Goal: Information Seeking & Learning: Learn about a topic

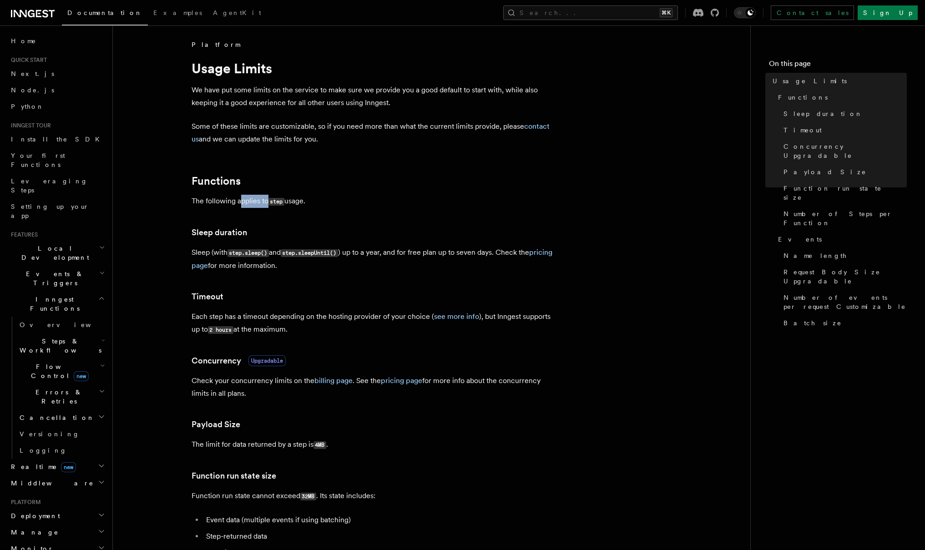
drag, startPoint x: 239, startPoint y: 198, endPoint x: 268, endPoint y: 200, distance: 29.6
click at [268, 200] on p "The following applies to step usage." at bounding box center [373, 201] width 364 height 13
click at [302, 203] on p "The following applies to step usage." at bounding box center [373, 201] width 364 height 13
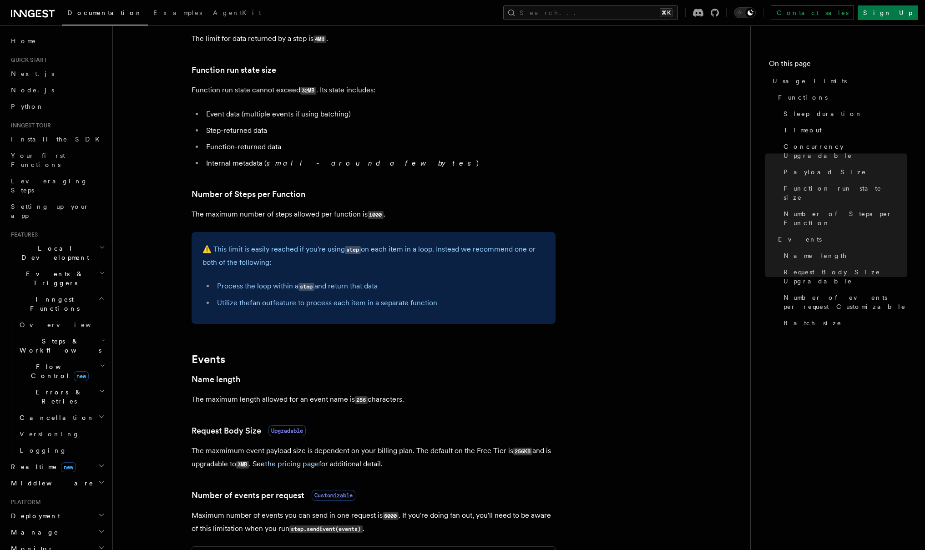
scroll to position [293, 0]
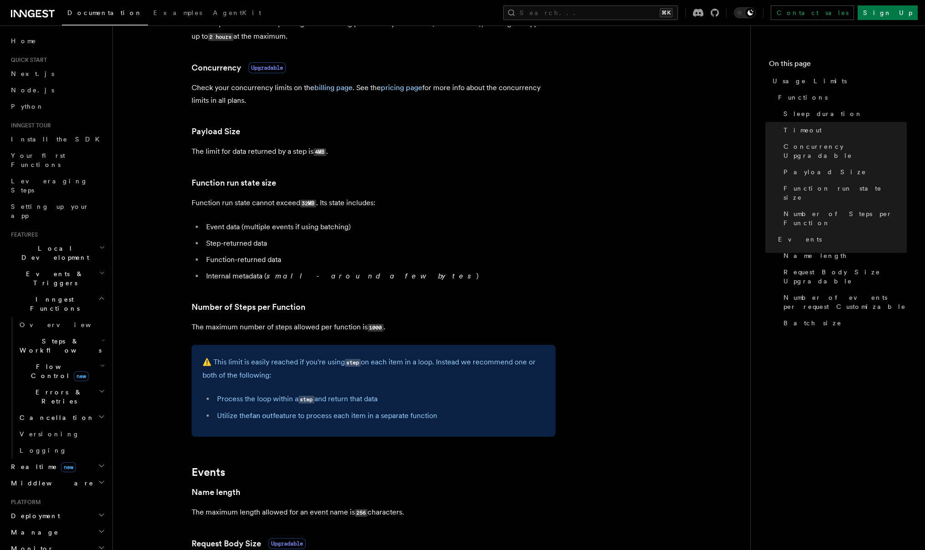
drag, startPoint x: 316, startPoint y: 150, endPoint x: 346, endPoint y: 181, distance: 43.4
click at [345, 161] on article "Platform Usage Limits We have put some limits on the service to make sure we pr…" at bounding box center [431, 370] width 608 height 1247
drag, startPoint x: 291, startPoint y: 201, endPoint x: 358, endPoint y: 201, distance: 67.3
click at [358, 201] on p "Function run state cannot exceed 32MB . Its state includes:" at bounding box center [373, 202] width 364 height 13
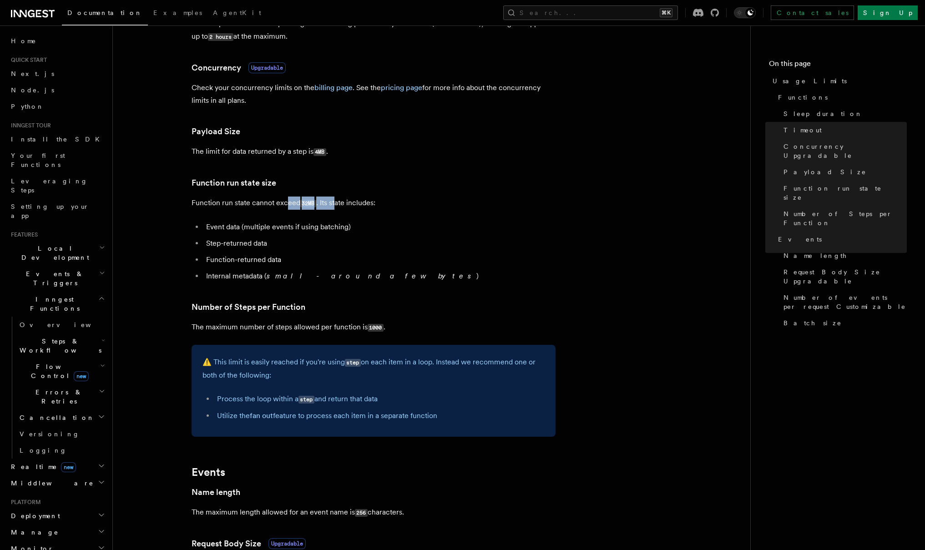
drag, startPoint x: 336, startPoint y: 204, endPoint x: 286, endPoint y: 201, distance: 49.7
click at [288, 201] on p "Function run state cannot exceed 32MB . Its state includes:" at bounding box center [373, 202] width 364 height 13
click at [286, 201] on p "Function run state cannot exceed 32MB . Its state includes:" at bounding box center [373, 202] width 364 height 13
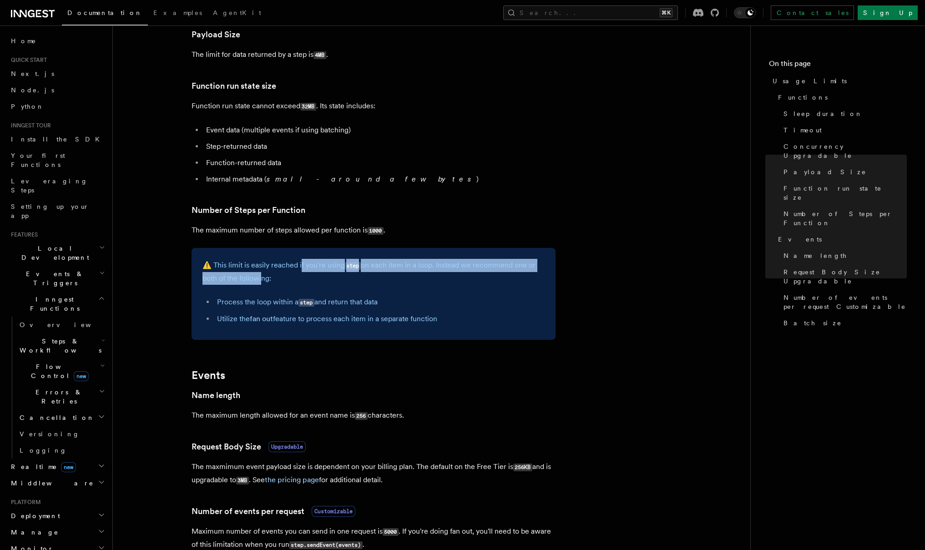
drag, startPoint x: 260, startPoint y: 270, endPoint x: 302, endPoint y: 265, distance: 42.6
click at [302, 265] on p "⚠️ This limit is easily reached if you're using step on each item in a loop. In…" at bounding box center [373, 272] width 342 height 26
click at [356, 265] on code "step" at bounding box center [353, 266] width 16 height 8
drag, startPoint x: 371, startPoint y: 267, endPoint x: 443, endPoint y: 266, distance: 72.3
click at [437, 266] on p "⚠️ This limit is easily reached if you're using step on each item in a loop. In…" at bounding box center [373, 272] width 342 height 26
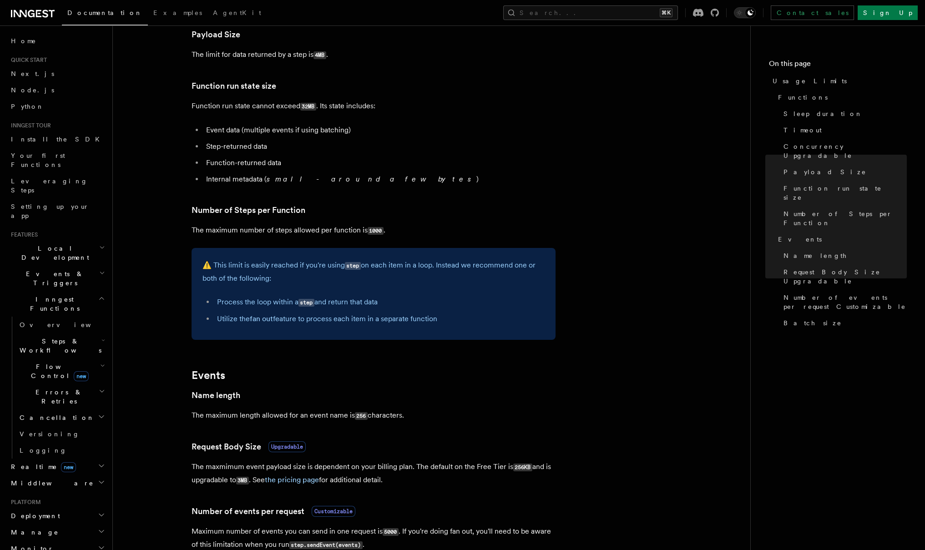
click at [447, 266] on p "⚠️ This limit is easily reached if you're using step on each item in a loop. In…" at bounding box center [373, 272] width 342 height 26
drag, startPoint x: 478, startPoint y: 266, endPoint x: 450, endPoint y: 267, distance: 28.7
click at [450, 267] on p "⚠️ This limit is easily reached if you're using step on each item in a loop. In…" at bounding box center [373, 272] width 342 height 26
drag, startPoint x: 292, startPoint y: 276, endPoint x: 221, endPoint y: 272, distance: 70.6
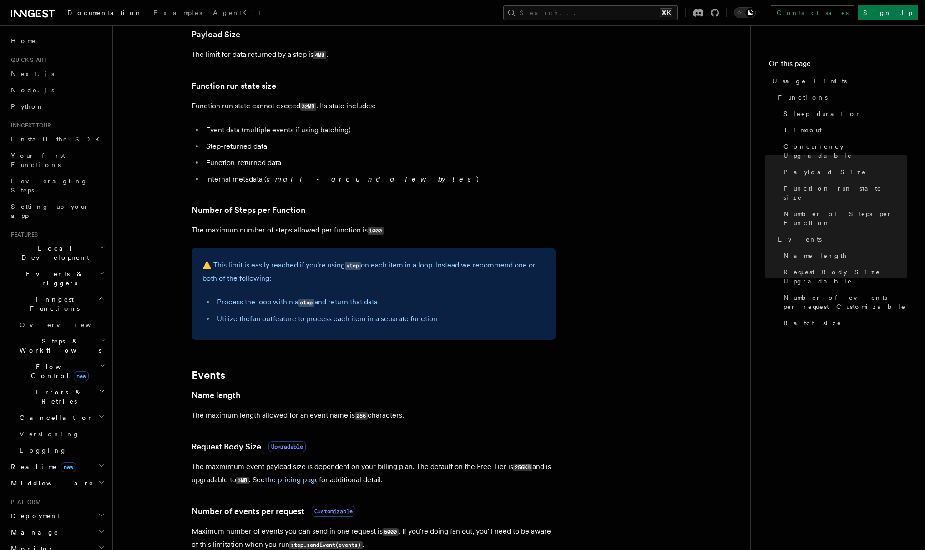
click at [221, 272] on p "⚠️ This limit is easily reached if you're using step on each item in a loop. In…" at bounding box center [373, 272] width 342 height 26
drag, startPoint x: 250, startPoint y: 302, endPoint x: 284, endPoint y: 303, distance: 33.7
click at [284, 303] on li "Process the loop within a step and return that data" at bounding box center [379, 302] width 330 height 13
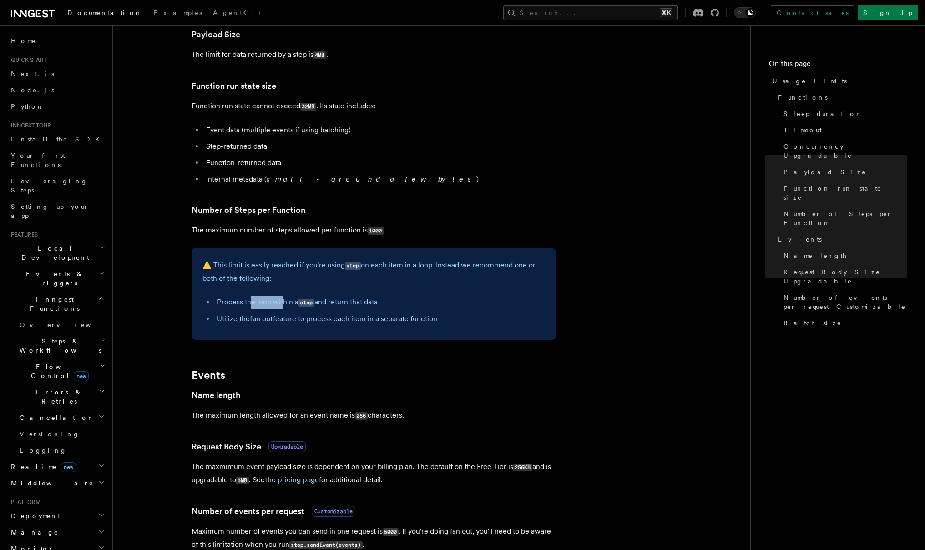
drag, startPoint x: 348, startPoint y: 301, endPoint x: 383, endPoint y: 301, distance: 35.5
click at [383, 301] on li "Process the loop within a step and return that data" at bounding box center [379, 302] width 330 height 13
drag, startPoint x: 378, startPoint y: 298, endPoint x: 355, endPoint y: 301, distance: 23.8
click at [355, 301] on li "Process the loop within a step and return that data" at bounding box center [379, 302] width 330 height 13
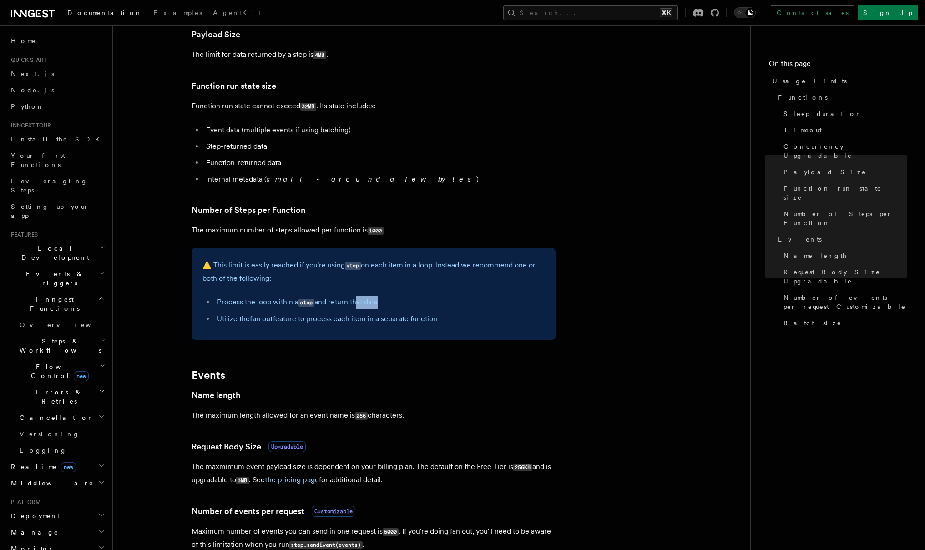
click at [355, 301] on li "Process the loop within a step and return that data" at bounding box center [379, 302] width 330 height 13
drag, startPoint x: 239, startPoint y: 320, endPoint x: 314, endPoint y: 321, distance: 75.0
click at [314, 321] on li "Utilize the fan out feature to process each item in a separate function" at bounding box center [379, 318] width 330 height 13
click at [319, 321] on li "Utilize the fan out feature to process each item in a separate function" at bounding box center [379, 318] width 330 height 13
drag, startPoint x: 388, startPoint y: 318, endPoint x: 339, endPoint y: 319, distance: 49.1
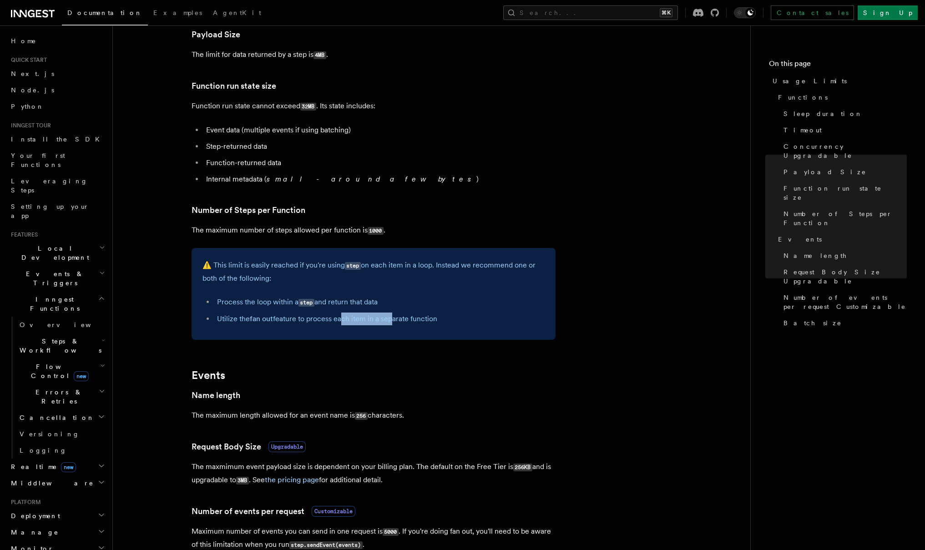
click at [339, 319] on li "Utilize the fan out feature to process each item in a separate function" at bounding box center [379, 318] width 330 height 13
drag, startPoint x: 284, startPoint y: 319, endPoint x: 391, endPoint y: 322, distance: 106.4
click at [388, 322] on li "Utilize the fan out feature to process each item in a separate function" at bounding box center [379, 318] width 330 height 13
click at [392, 322] on li "Utilize the fan out feature to process each item in a separate function" at bounding box center [379, 318] width 330 height 13
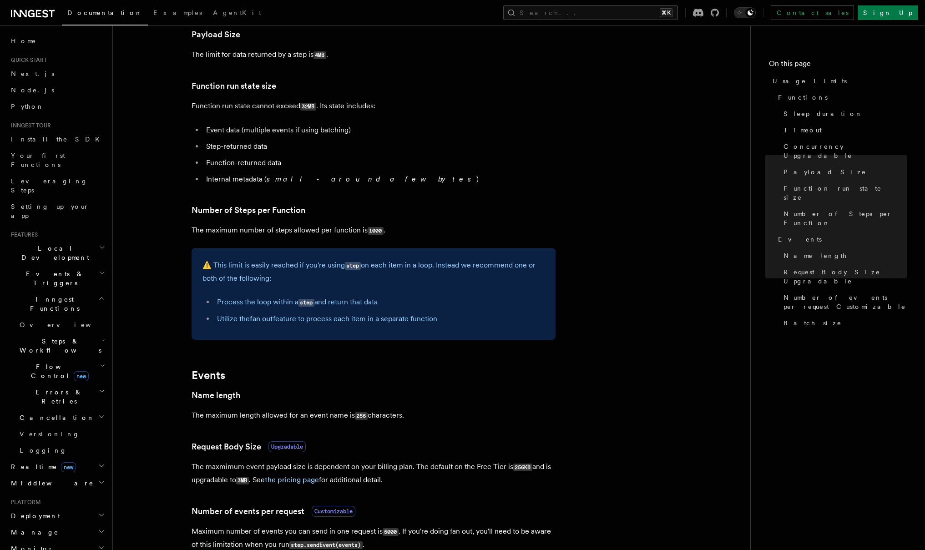
scroll to position [503, 0]
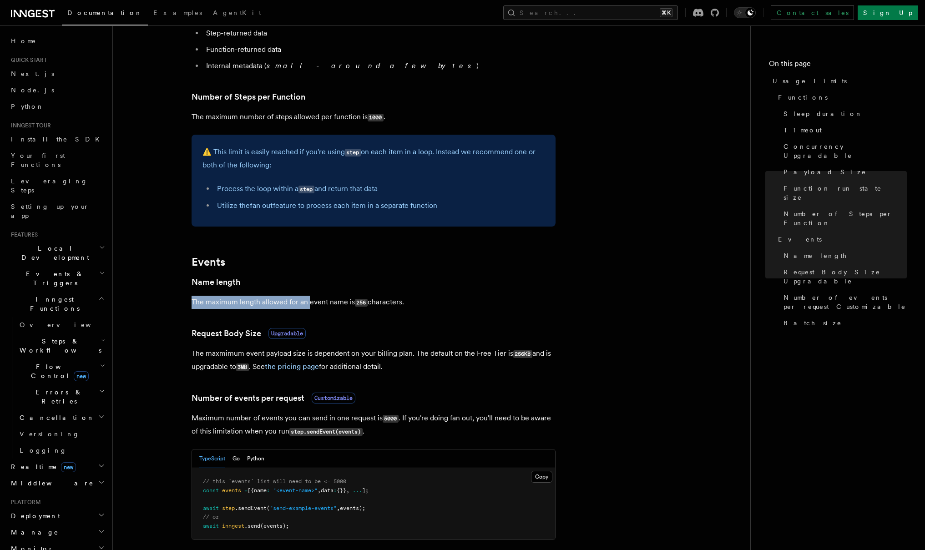
drag, startPoint x: 237, startPoint y: 294, endPoint x: 308, endPoint y: 300, distance: 71.2
click at [308, 300] on article "Platform Usage Limits We have put some limits on the service to make sure we pr…" at bounding box center [431, 160] width 608 height 1247
click at [313, 301] on p "The maximum length allowed for an event name is 256 characters." at bounding box center [373, 302] width 364 height 13
drag, startPoint x: 303, startPoint y: 354, endPoint x: 407, endPoint y: 350, distance: 103.8
click at [407, 350] on p "The maxmimum event payload size is dependent on your billing plan. The default …" at bounding box center [373, 360] width 364 height 26
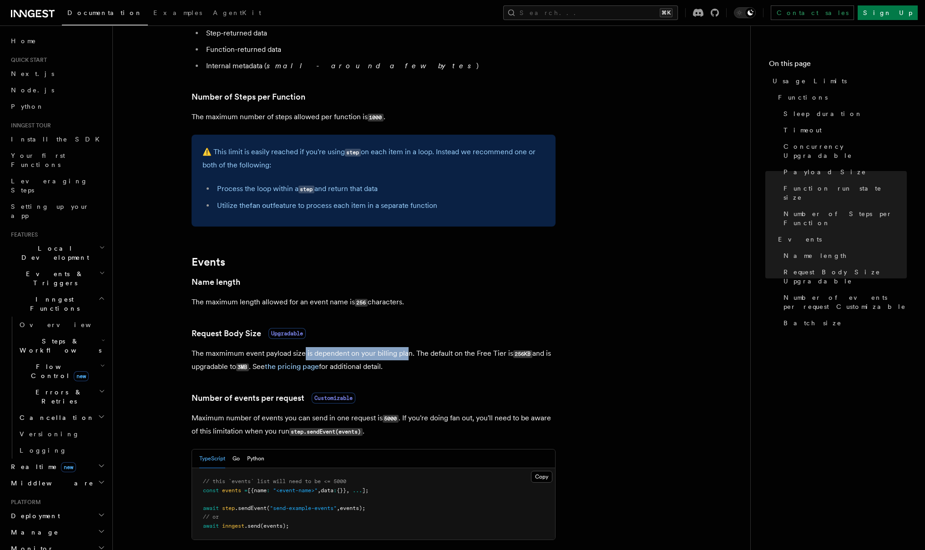
click at [407, 350] on p "The maxmimum event payload size is dependent on your billing plan. The default …" at bounding box center [373, 360] width 364 height 26
drag, startPoint x: 410, startPoint y: 350, endPoint x: 482, endPoint y: 349, distance: 72.3
click at [481, 349] on p "The maxmimum event payload size is dependent on your billing plan. The default …" at bounding box center [373, 360] width 364 height 26
click at [484, 348] on p "The maxmimum event payload size is dependent on your billing plan. The default …" at bounding box center [373, 360] width 364 height 26
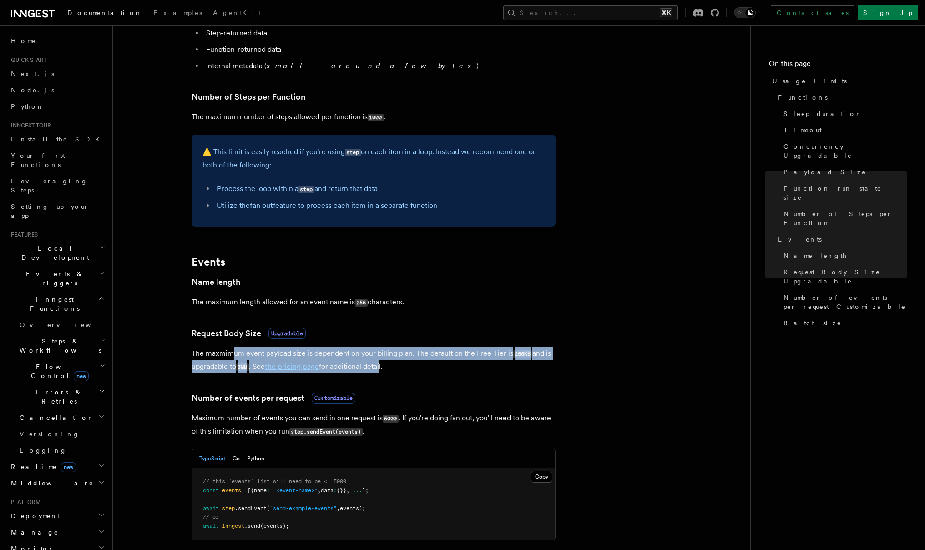
drag, startPoint x: 382, startPoint y: 363, endPoint x: 231, endPoint y: 351, distance: 151.9
click at [231, 351] on p "The maxmimum event payload size is dependent on your billing plan. The default …" at bounding box center [373, 360] width 364 height 26
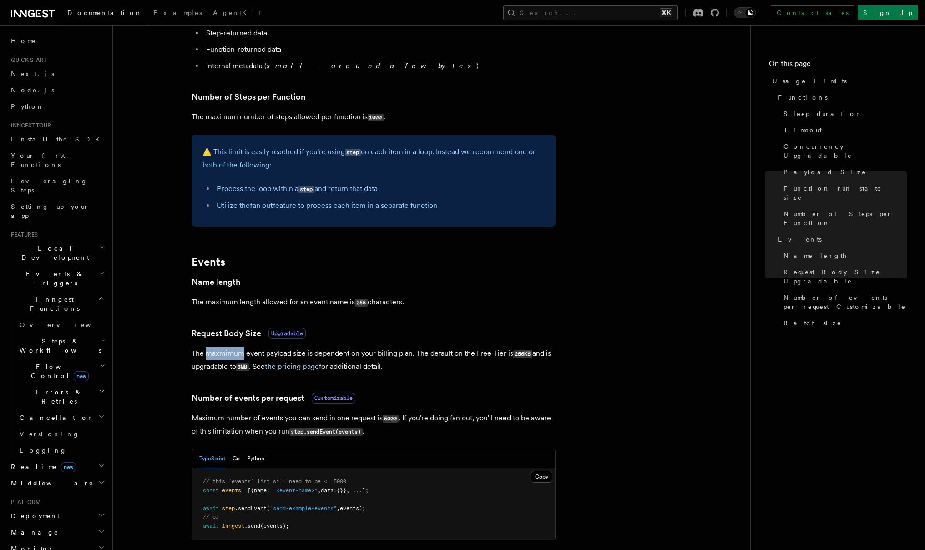
click at [231, 351] on p "The maxmimum event payload size is dependent on your billing plan. The default …" at bounding box center [373, 360] width 364 height 26
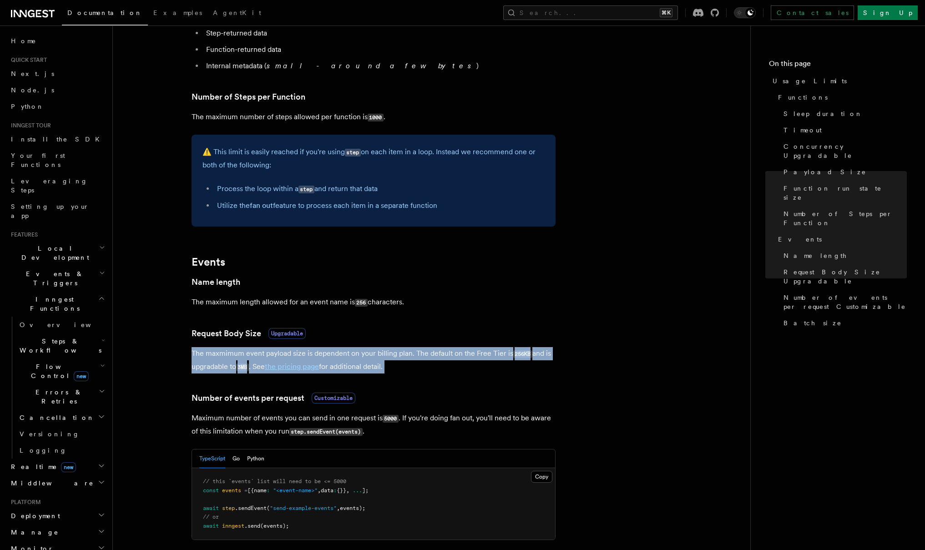
click at [231, 351] on p "The maxmimum event payload size is dependent on your billing plan. The default …" at bounding box center [373, 360] width 364 height 26
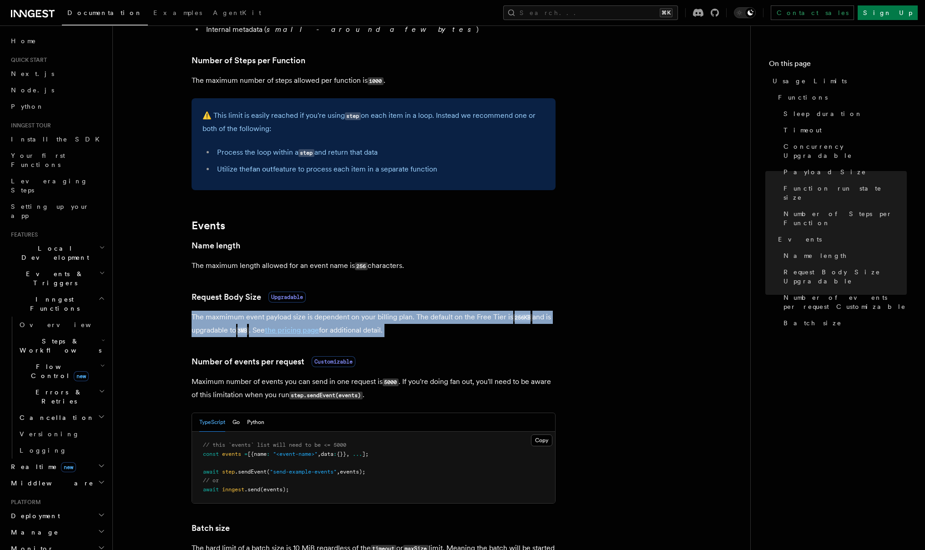
click at [248, 382] on p "Maximum number of events you can send in one request is 5000 . If you're doing …" at bounding box center [373, 388] width 364 height 26
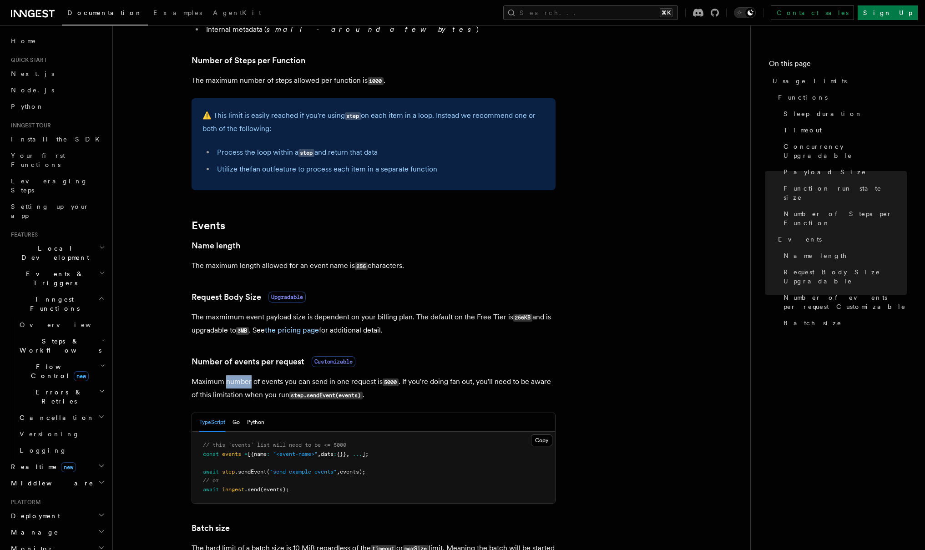
click at [248, 382] on p "Maximum number of events you can send in one request is 5000 . If you're doing …" at bounding box center [373, 388] width 364 height 26
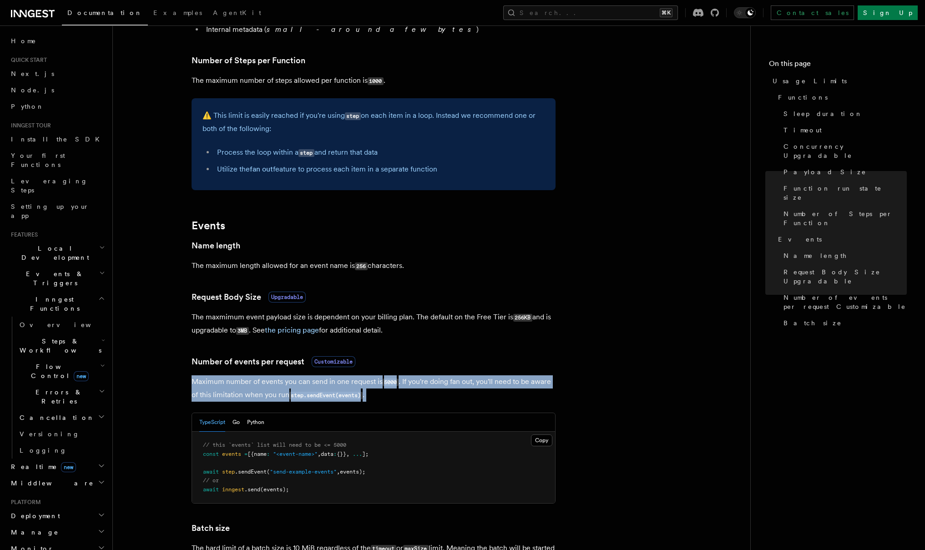
click at [248, 382] on p "Maximum number of events you can send in one request is 5000 . If you're doing …" at bounding box center [373, 388] width 364 height 26
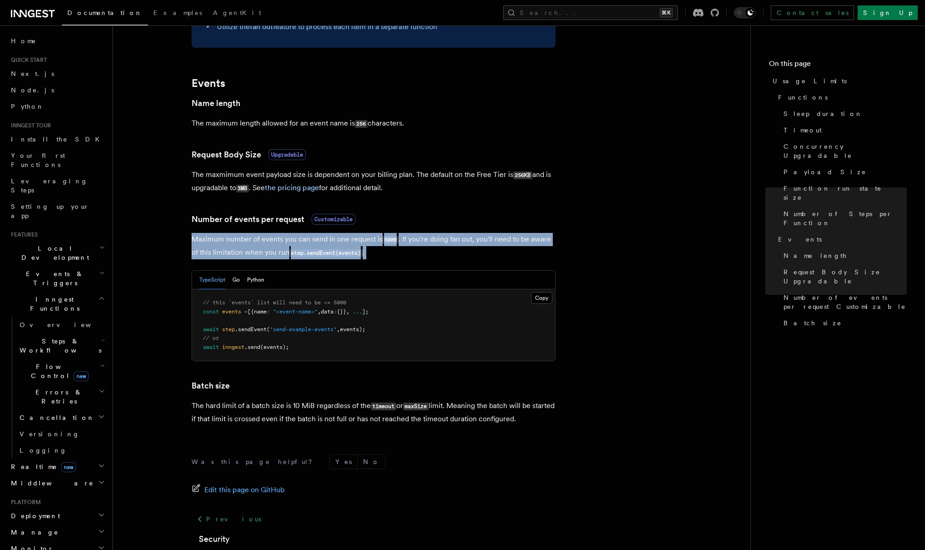
scroll to position [736, 0]
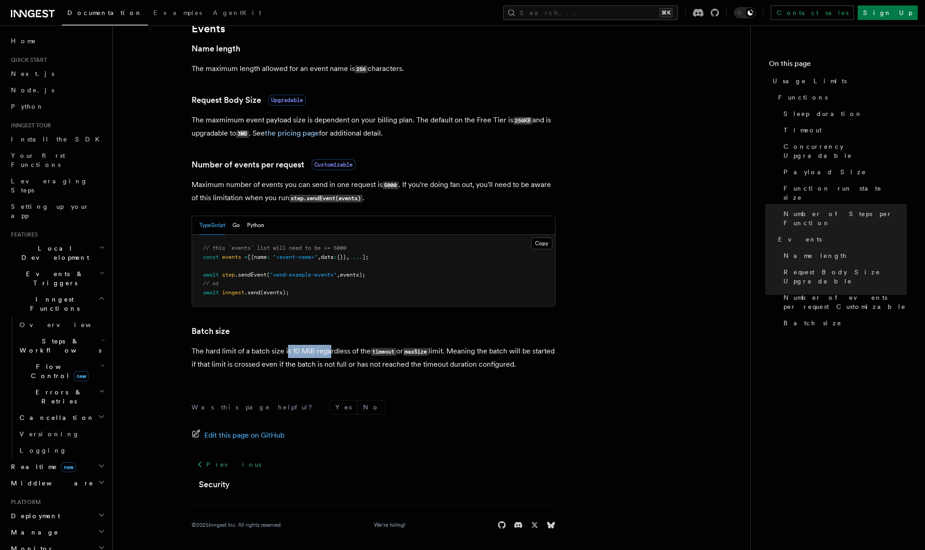
drag, startPoint x: 287, startPoint y: 351, endPoint x: 331, endPoint y: 350, distance: 43.7
click at [331, 350] on p "The hard limit of a batch size is 10 MiB regardless of the timeout or maxSize l…" at bounding box center [373, 358] width 364 height 26
drag, startPoint x: 346, startPoint y: 349, endPoint x: 286, endPoint y: 350, distance: 60.0
click at [286, 350] on p "The hard limit of a batch size is 10 MiB regardless of the timeout or maxSize l…" at bounding box center [373, 358] width 364 height 26
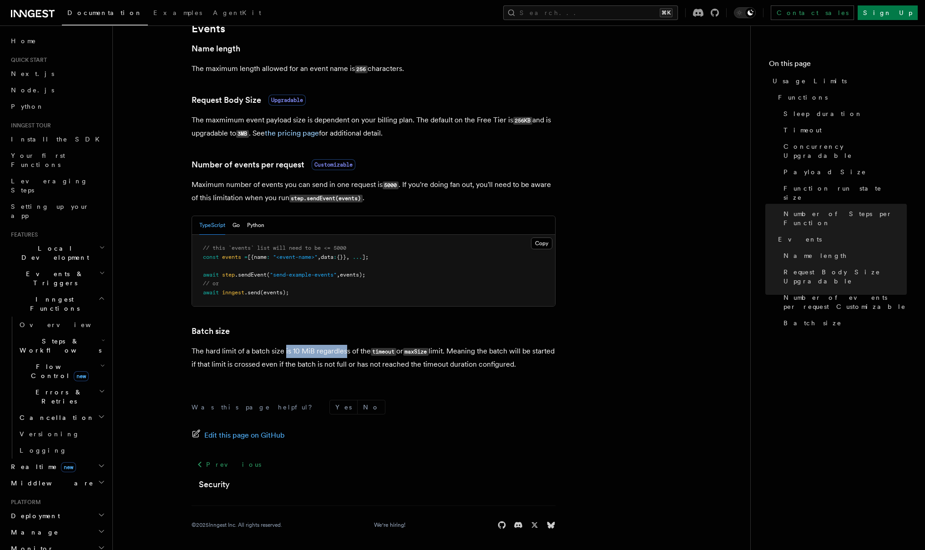
click at [286, 350] on p "The hard limit of a batch size is 10 MiB regardless of the timeout or maxSize l…" at bounding box center [373, 358] width 364 height 26
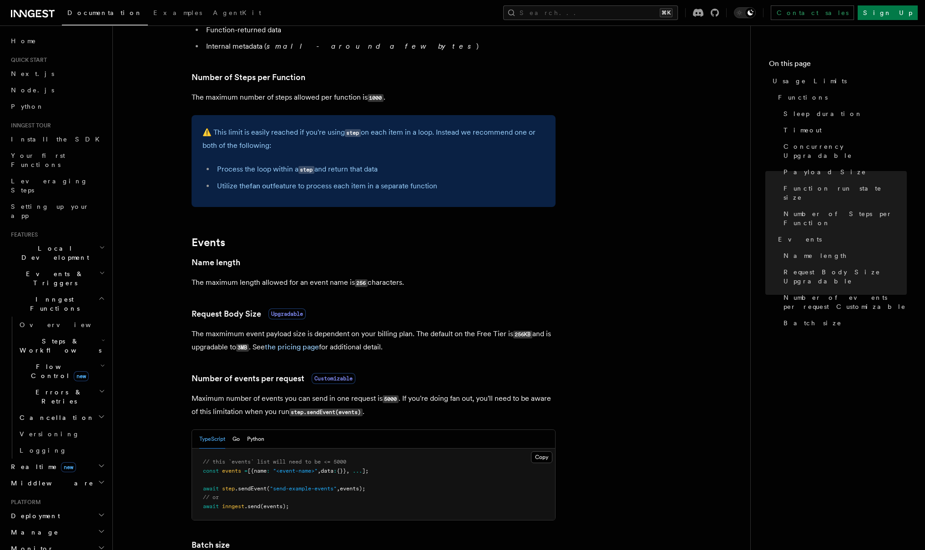
scroll to position [256, 0]
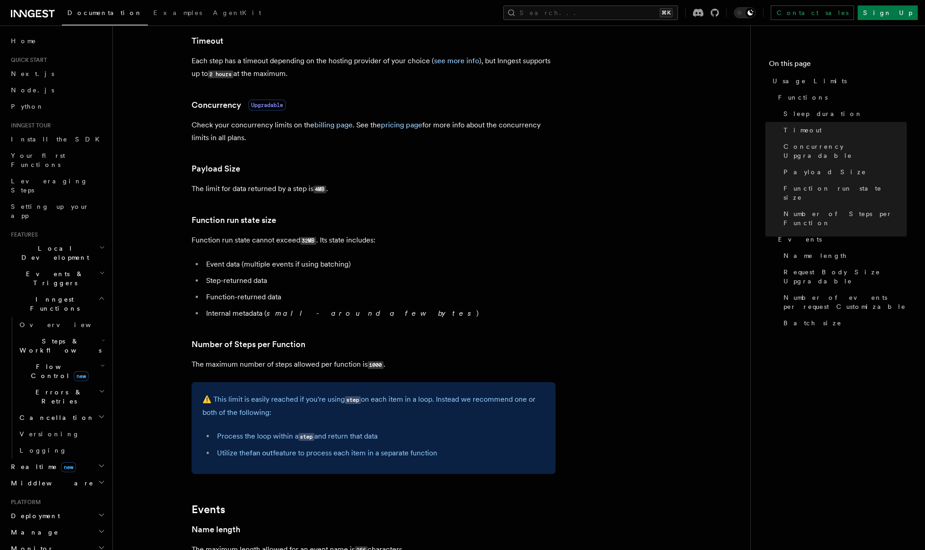
click at [471, 222] on h3 "Function run state size" at bounding box center [373, 220] width 364 height 13
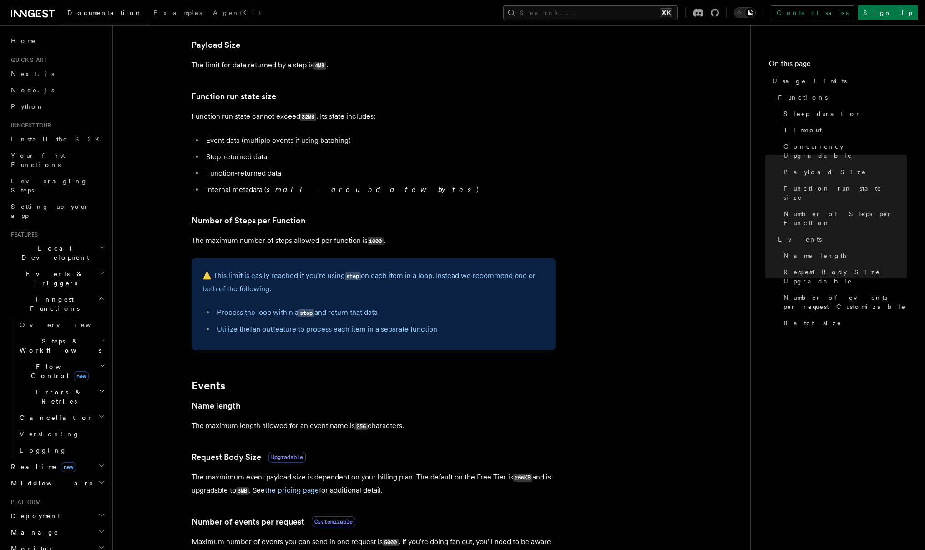
scroll to position [652, 0]
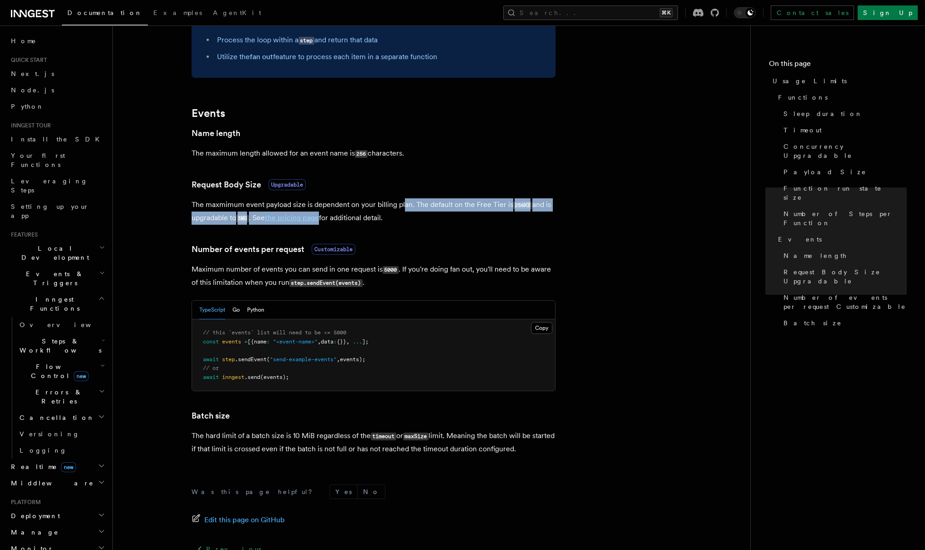
drag, startPoint x: 322, startPoint y: 211, endPoint x: 403, endPoint y: 201, distance: 81.5
click at [402, 201] on p "The maxmimum event payload size is dependent on your billing plan. The default …" at bounding box center [373, 211] width 364 height 26
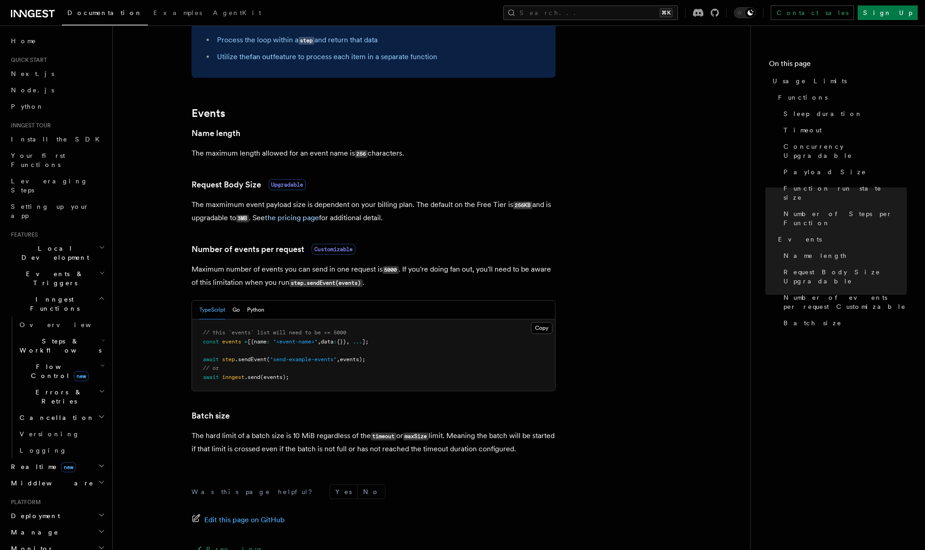
click at [401, 206] on p "The maxmimum event payload size is dependent on your billing plan. The default …" at bounding box center [373, 211] width 364 height 26
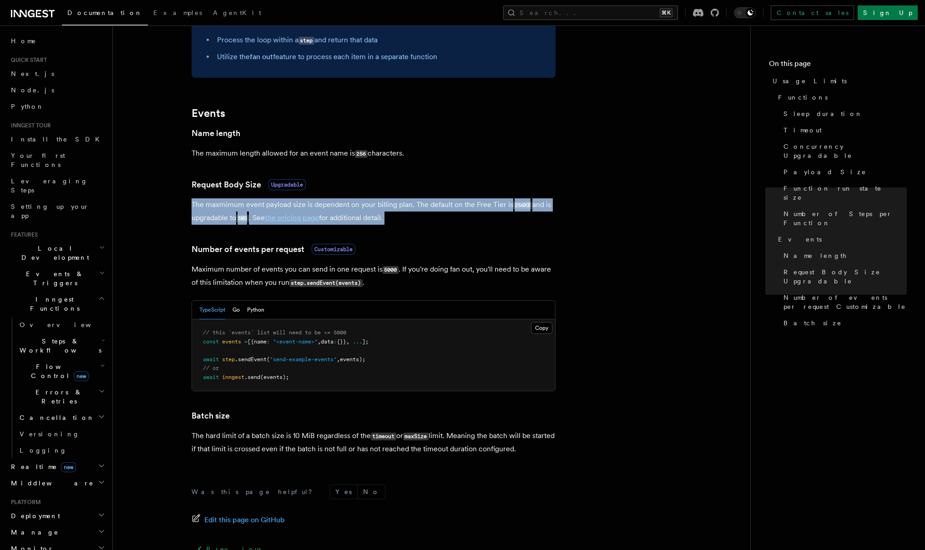
click at [401, 206] on p "The maxmimum event payload size is dependent on your billing plan. The default …" at bounding box center [373, 211] width 364 height 26
click at [407, 210] on p "The maxmimum event payload size is dependent on your billing plan. The default …" at bounding box center [373, 211] width 364 height 26
click at [407, 215] on p "The maxmimum event payload size is dependent on your billing plan. The default …" at bounding box center [373, 211] width 364 height 26
click at [389, 219] on p "The maxmimum event payload size is dependent on your billing plan. The default …" at bounding box center [373, 211] width 364 height 26
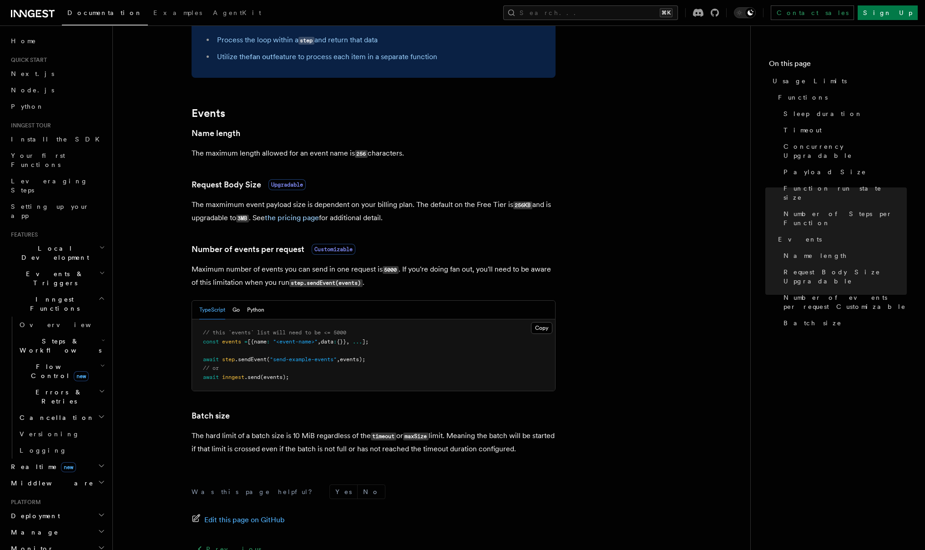
click at [376, 218] on p "The maxmimum event payload size is dependent on your billing plan. The default …" at bounding box center [373, 211] width 364 height 26
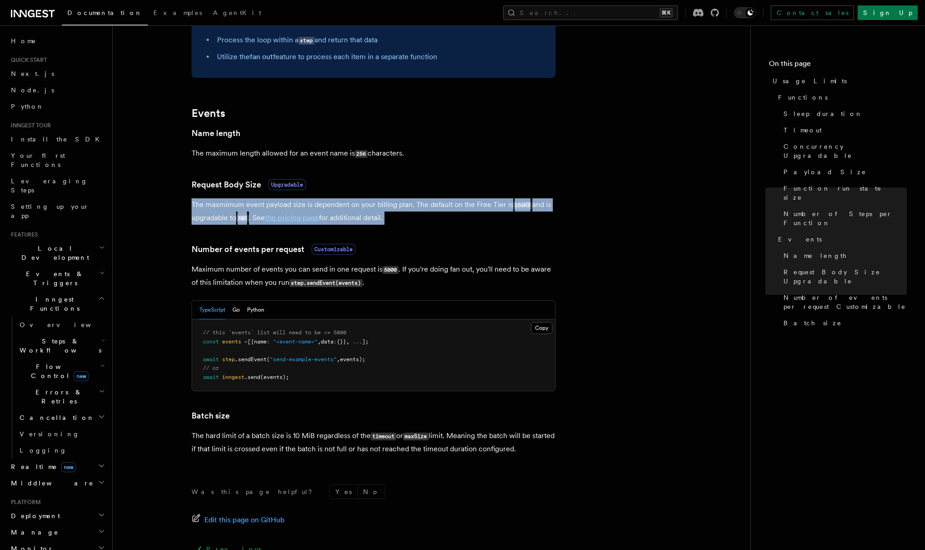
click at [376, 218] on p "The maxmimum event payload size is dependent on your billing plan. The default …" at bounding box center [373, 211] width 364 height 26
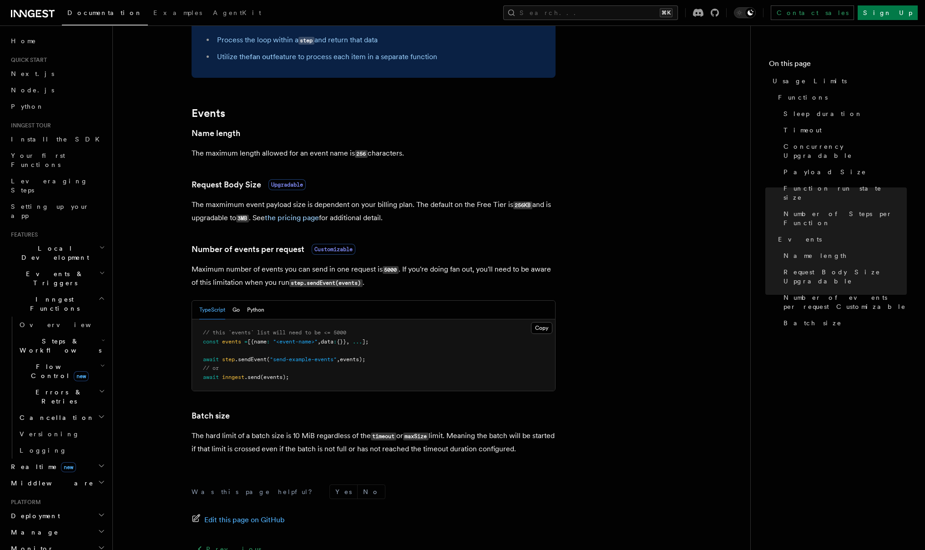
click at [426, 270] on p "Maximum number of events you can send in one request is 5000 . If you're doing …" at bounding box center [373, 276] width 364 height 26
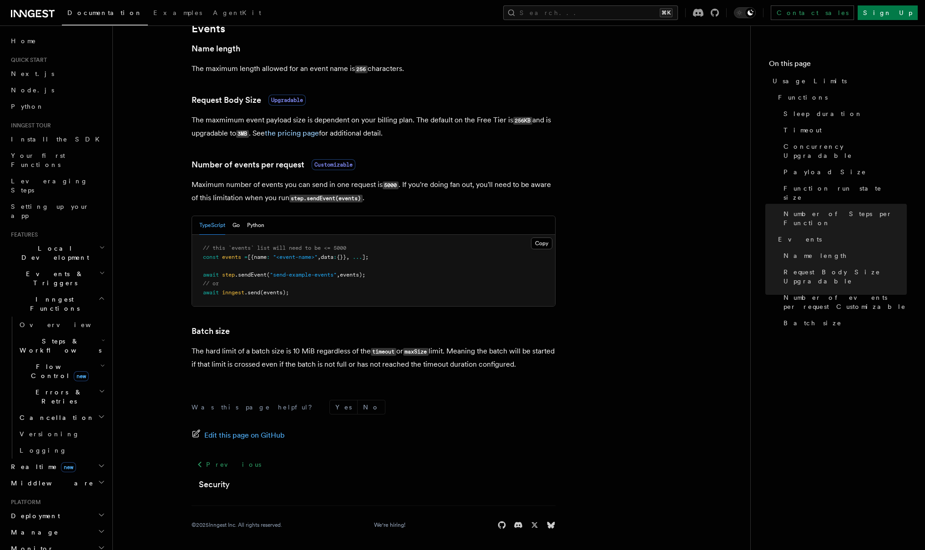
scroll to position [89, 0]
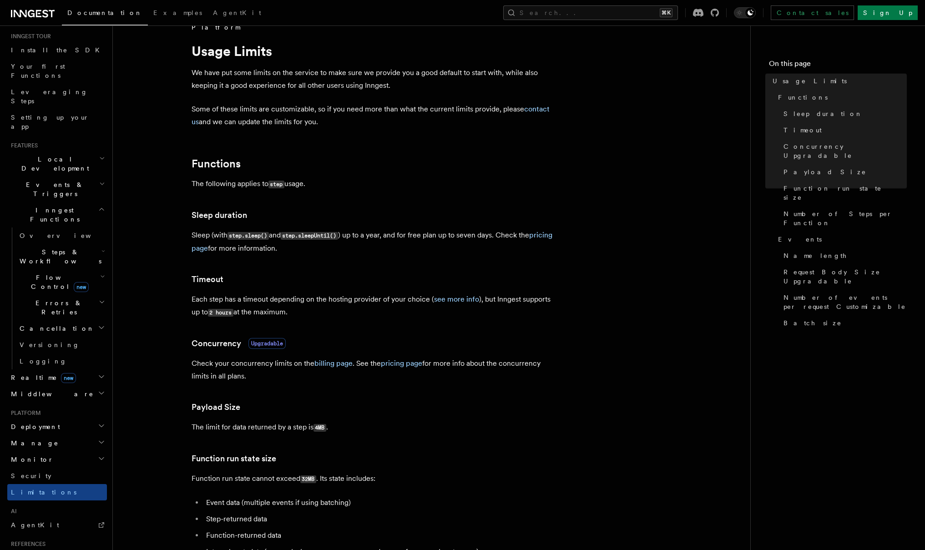
scroll to position [0, 0]
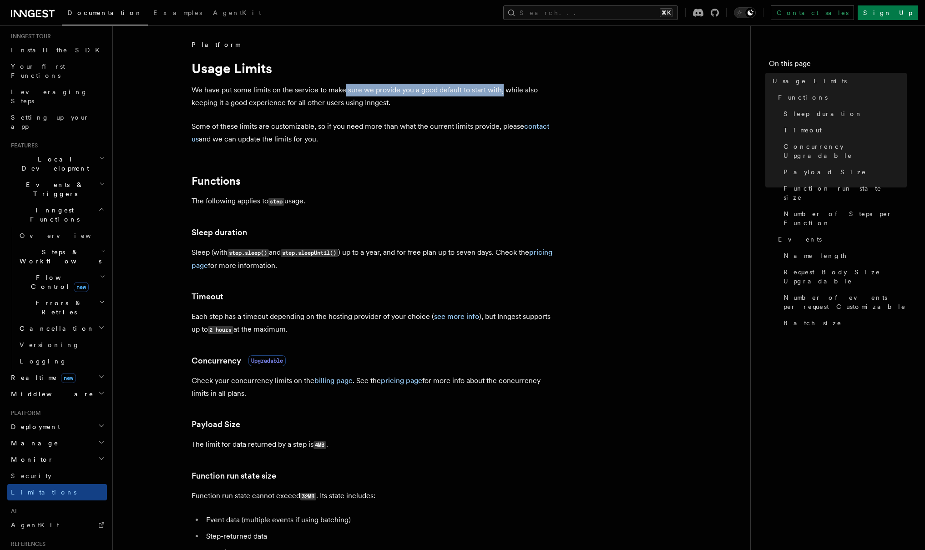
drag, startPoint x: 346, startPoint y: 91, endPoint x: 503, endPoint y: 94, distance: 157.4
click at [503, 94] on p "We have put some limits on the service to make sure we provide you a good defau…" at bounding box center [373, 96] width 364 height 25
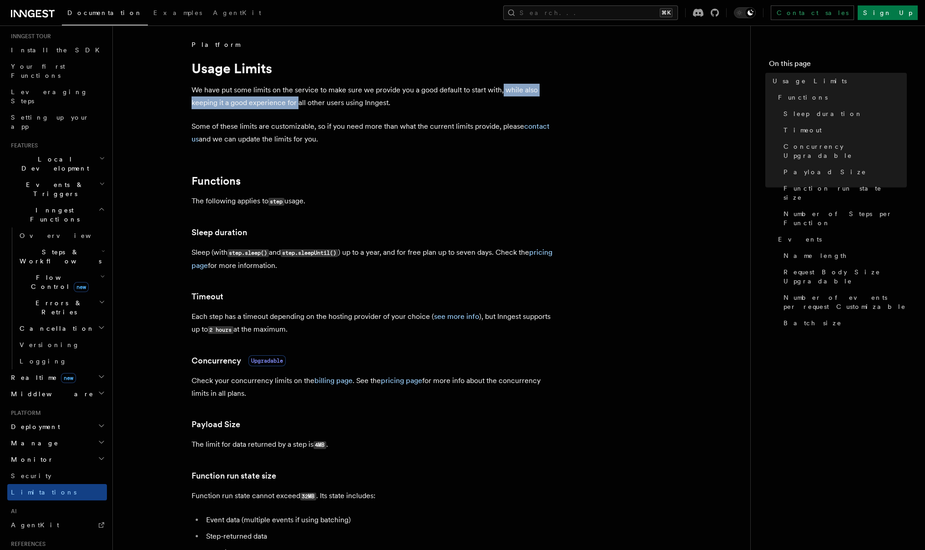
drag, startPoint x: 503, startPoint y: 90, endPoint x: 297, endPoint y: 101, distance: 205.9
click at [297, 101] on p "We have put some limits on the service to make sure we provide you a good defau…" at bounding box center [373, 96] width 364 height 25
drag, startPoint x: 270, startPoint y: 106, endPoint x: 346, endPoint y: 105, distance: 75.9
click at [346, 105] on p "We have put some limits on the service to make sure we provide you a good defau…" at bounding box center [373, 96] width 364 height 25
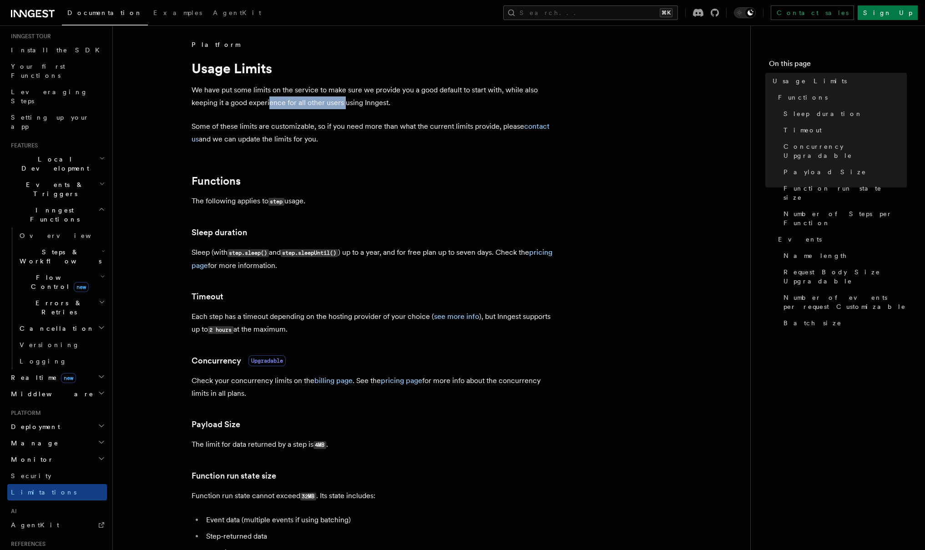
click at [346, 105] on p "We have put some limits on the service to make sure we provide you a good defau…" at bounding box center [373, 96] width 364 height 25
drag, startPoint x: 268, startPoint y: 124, endPoint x: 341, endPoint y: 125, distance: 73.2
click at [341, 125] on p "Some of these limits are customizable, so if you need more than what the curren…" at bounding box center [373, 132] width 364 height 25
drag, startPoint x: 362, startPoint y: 126, endPoint x: 457, endPoint y: 126, distance: 96.0
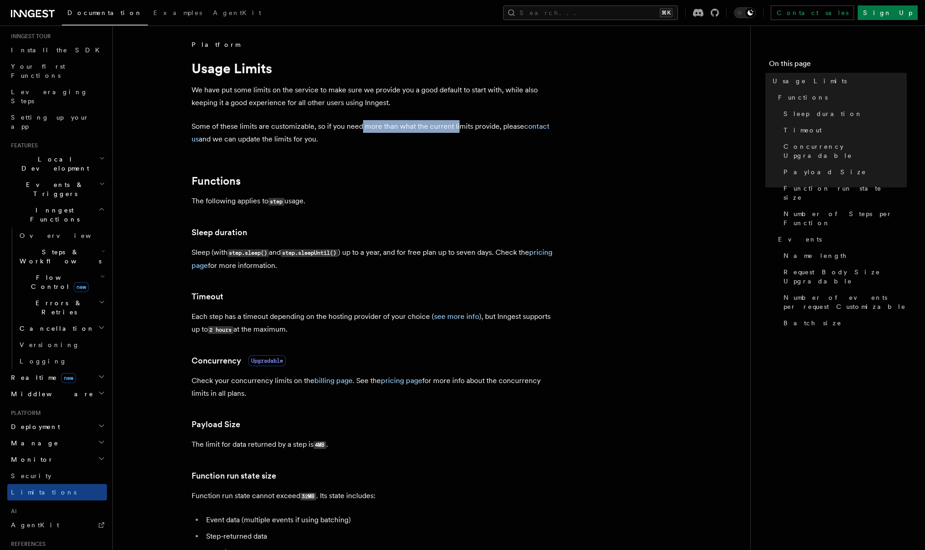
click at [457, 126] on p "Some of these limits are customizable, so if you need more than what the curren…" at bounding box center [373, 132] width 364 height 25
drag, startPoint x: 462, startPoint y: 126, endPoint x: 498, endPoint y: 127, distance: 36.4
click at [463, 127] on p "Some of these limits are customizable, so if you need more than what the curren…" at bounding box center [373, 132] width 364 height 25
click at [537, 129] on link "contact us" at bounding box center [370, 132] width 358 height 21
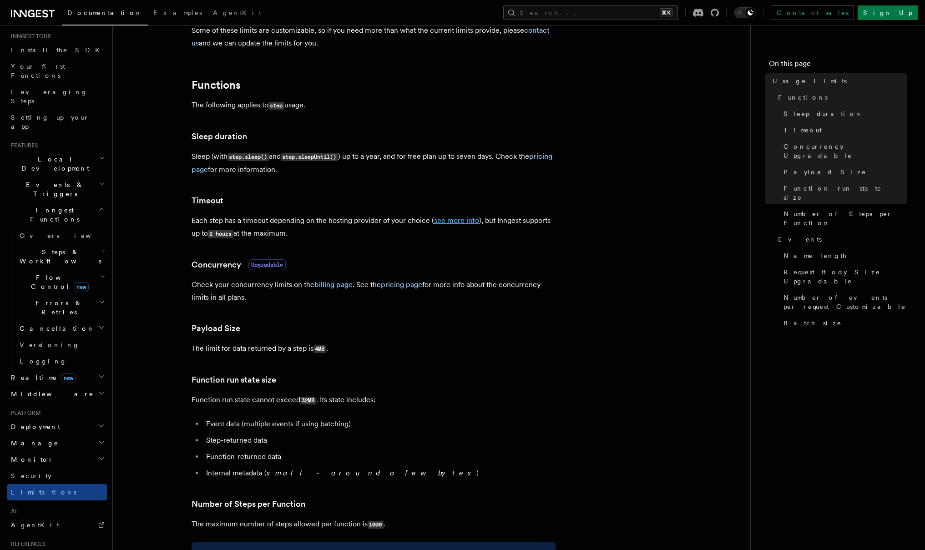
click at [462, 219] on link "see more info" at bounding box center [456, 220] width 45 height 9
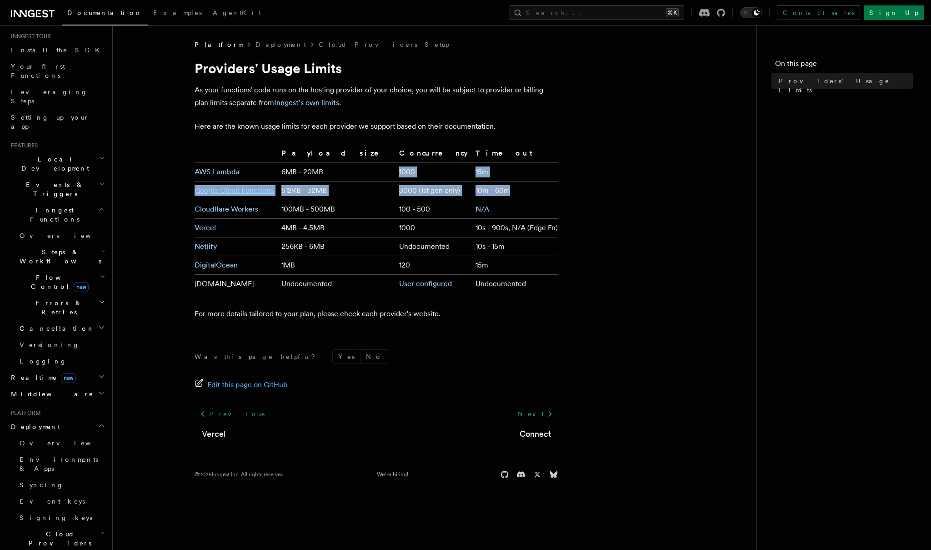
drag, startPoint x: 445, startPoint y: 167, endPoint x: 521, endPoint y: 192, distance: 80.4
click at [522, 191] on tbody "AWS Lambda 6MB - 20MB 1000 15m Google Cloud Functions 512KB - 32MB 3000 (1st ge…" at bounding box center [377, 228] width 364 height 131
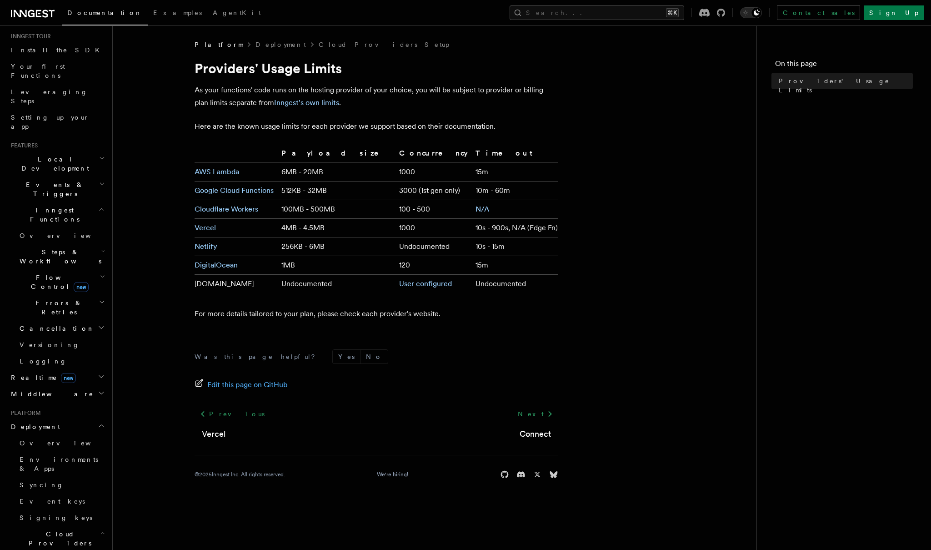
click at [517, 193] on td "10m - 60m" at bounding box center [515, 190] width 86 height 19
drag, startPoint x: 379, startPoint y: 227, endPoint x: 557, endPoint y: 228, distance: 177.8
click at [557, 228] on tr "Vercel 4MB - 4.5MB 1000 10s - 900s, N/A (Edge Fn)" at bounding box center [377, 228] width 364 height 19
click at [557, 228] on td "10s - 900s, N/A (Edge Fn)" at bounding box center [515, 228] width 86 height 19
drag, startPoint x: 462, startPoint y: 191, endPoint x: 498, endPoint y: 192, distance: 35.9
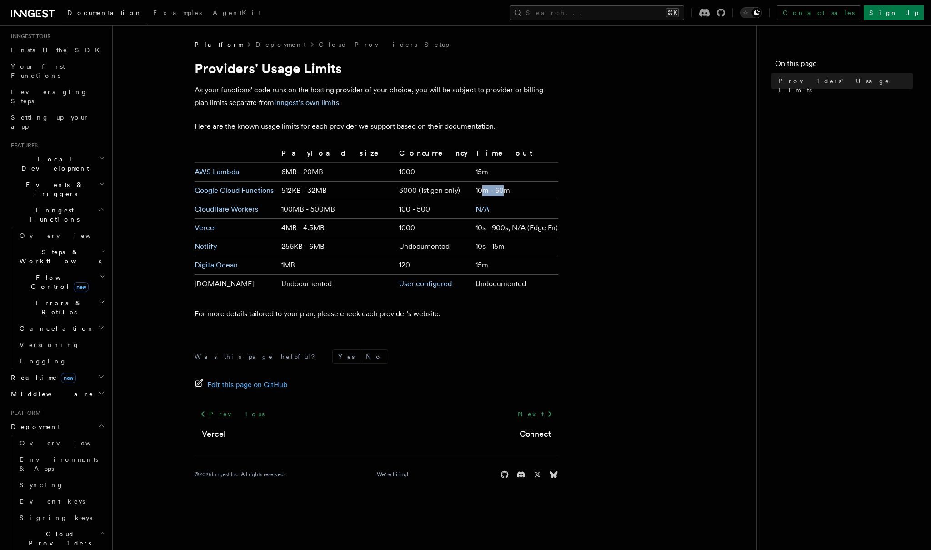
click at [495, 192] on td "10m - 60m" at bounding box center [515, 190] width 86 height 19
click at [500, 192] on td "10m - 60m" at bounding box center [515, 190] width 86 height 19
drag, startPoint x: 267, startPoint y: 88, endPoint x: 406, endPoint y: 85, distance: 139.2
click at [406, 85] on p "As your functions' code runs on the hosting provider of your choice, you will b…" at bounding box center [377, 96] width 364 height 25
click at [407, 85] on p "As your functions' code runs on the hosting provider of your choice, you will b…" at bounding box center [377, 96] width 364 height 25
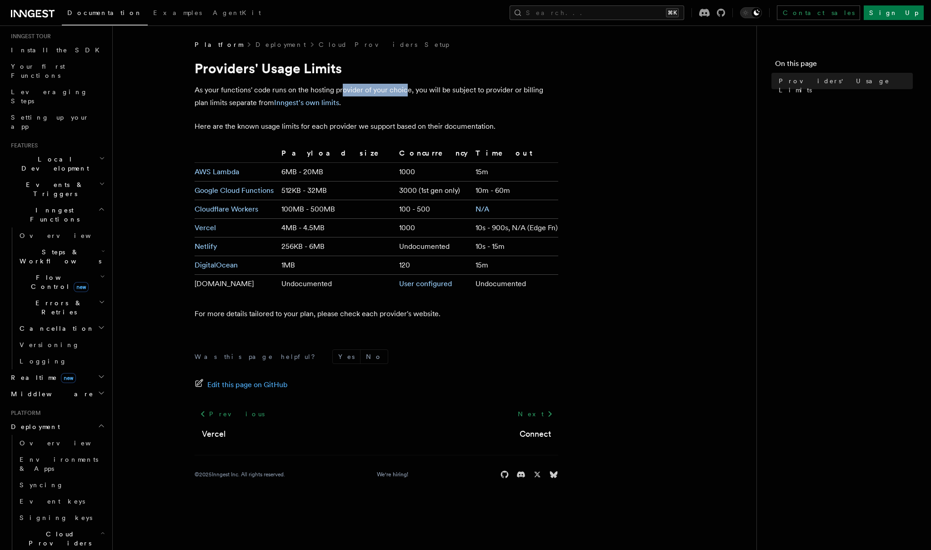
drag, startPoint x: 407, startPoint y: 85, endPoint x: 341, endPoint y: 88, distance: 65.5
click at [341, 88] on p "As your functions' code runs on the hosting provider of your choice, you will b…" at bounding box center [377, 96] width 364 height 25
drag, startPoint x: 258, startPoint y: 88, endPoint x: 417, endPoint y: 86, distance: 158.3
click at [415, 86] on p "As your functions' code runs on the hosting provider of your choice, you will b…" at bounding box center [377, 96] width 364 height 25
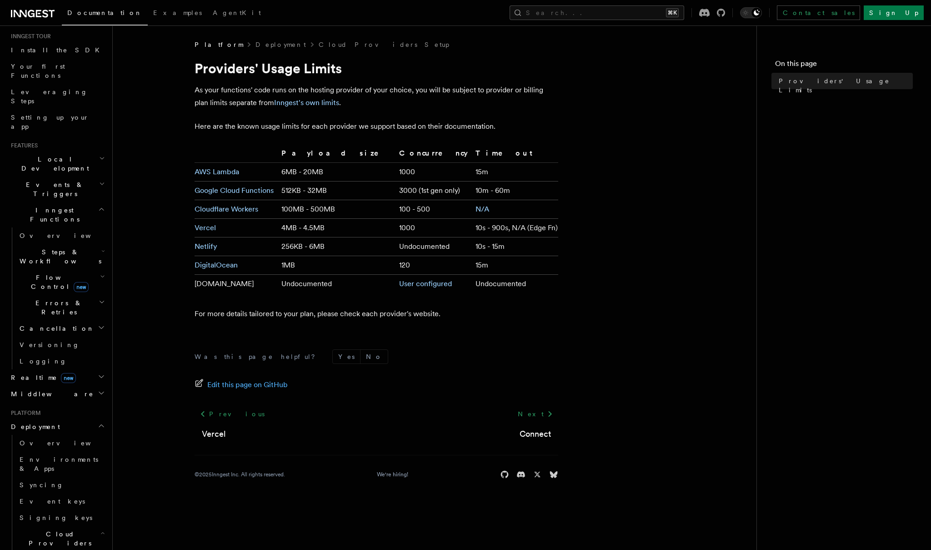
click at [417, 86] on p "As your functions' code runs on the hosting provider of your choice, you will b…" at bounding box center [377, 96] width 364 height 25
drag, startPoint x: 421, startPoint y: 87, endPoint x: 456, endPoint y: 90, distance: 35.1
click at [452, 90] on p "As your functions' code runs on the hosting provider of your choice, you will b…" at bounding box center [377, 96] width 364 height 25
click at [456, 90] on p "As your functions' code runs on the hosting provider of your choice, you will b…" at bounding box center [377, 96] width 364 height 25
drag, startPoint x: 467, startPoint y: 90, endPoint x: 433, endPoint y: 91, distance: 33.7
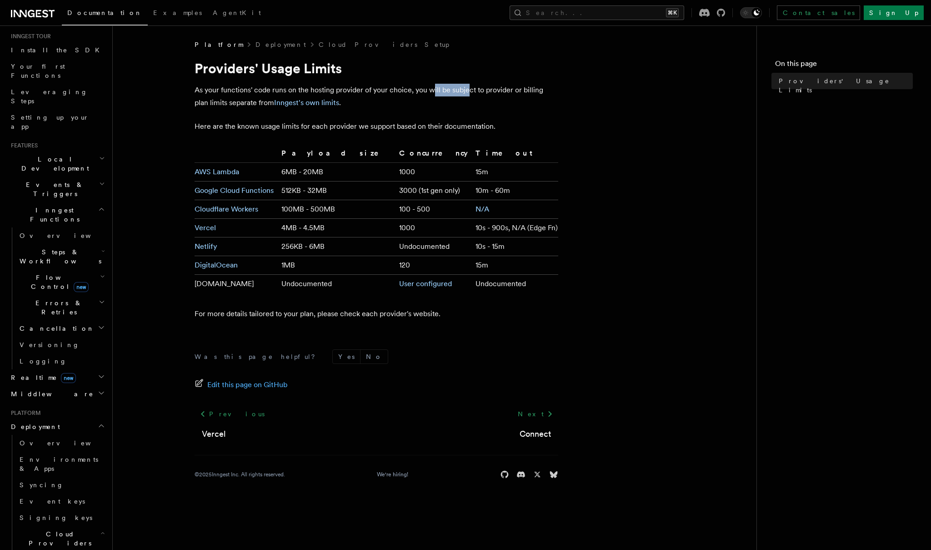
click at [433, 91] on p "As your functions' code runs on the hosting provider of your choice, you will b…" at bounding box center [377, 96] width 364 height 25
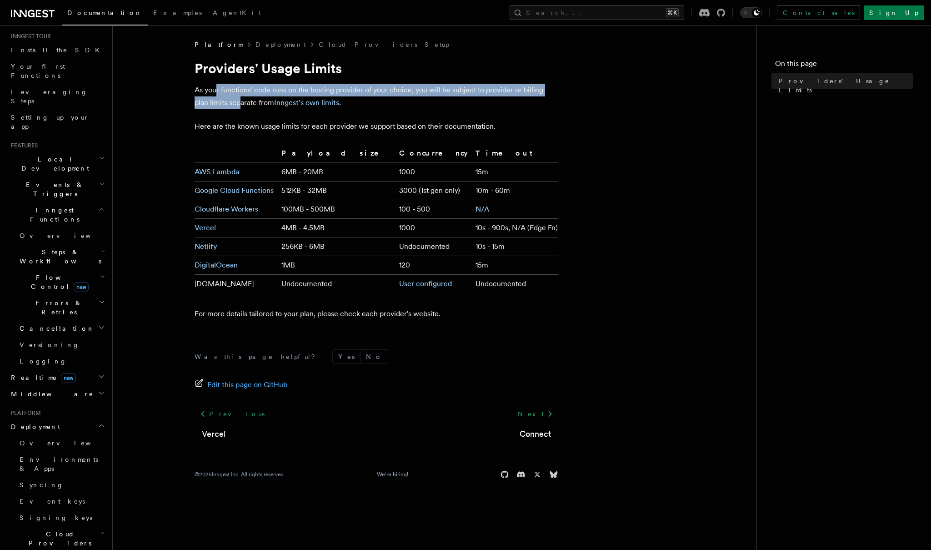
drag, startPoint x: 216, startPoint y: 93, endPoint x: 226, endPoint y: 103, distance: 14.2
click at [226, 103] on p "As your functions' code runs on the hosting provider of your choice, you will b…" at bounding box center [377, 96] width 364 height 25
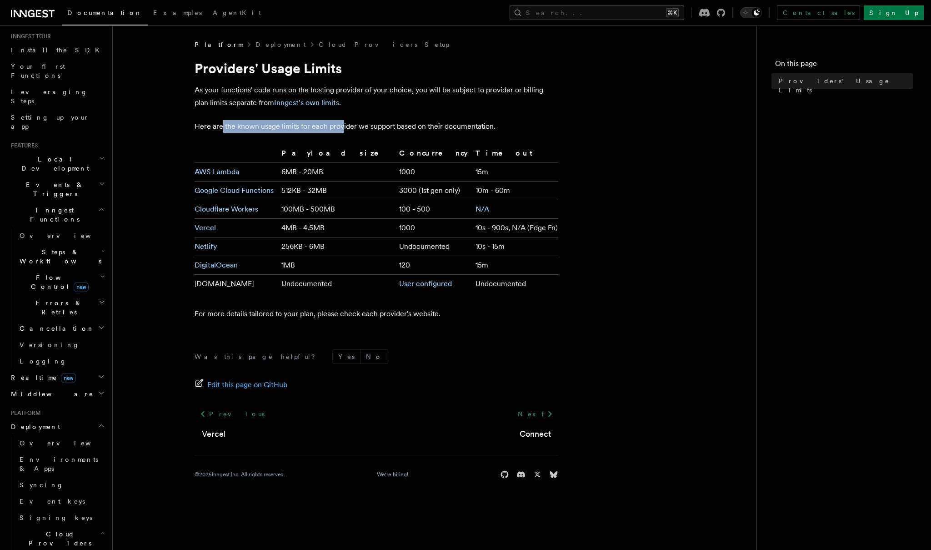
drag, startPoint x: 223, startPoint y: 122, endPoint x: 342, endPoint y: 124, distance: 119.2
click at [342, 124] on p "Here are the known usage limits for each provider we support based on their doc…" at bounding box center [377, 126] width 364 height 13
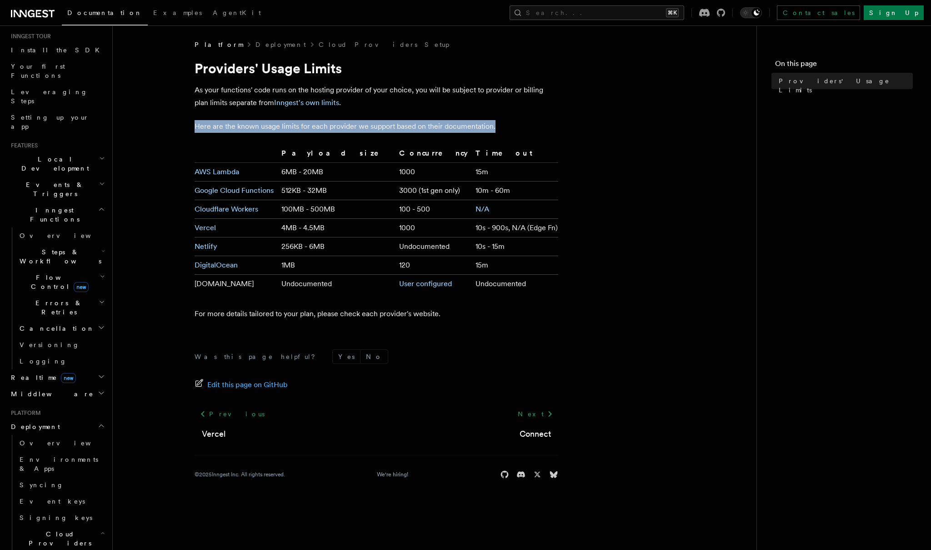
click at [343, 124] on p "Here are the known usage limits for each provider we support based on their doc…" at bounding box center [377, 126] width 364 height 13
click at [534, 414] on link "Next" at bounding box center [536, 414] width 46 height 16
